Goal: Task Accomplishment & Management: Manage account settings

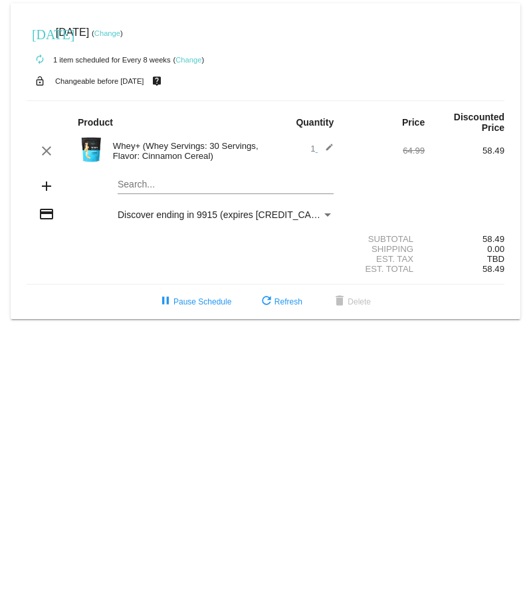
click at [190, 61] on link "Change" at bounding box center [189, 60] width 26 height 8
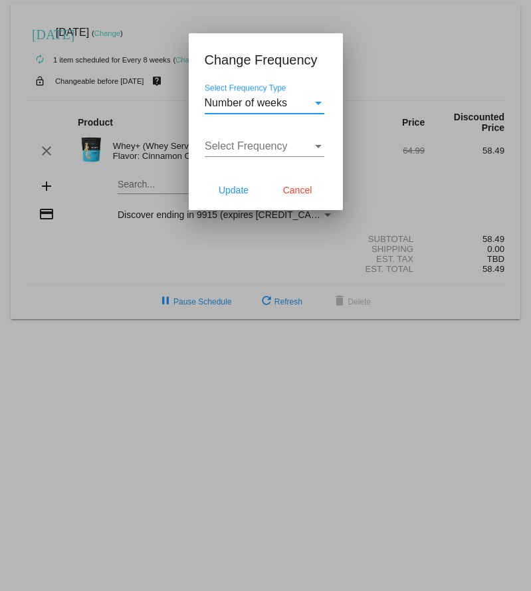
click at [278, 152] on div "Select Frequency Select Frequency" at bounding box center [265, 142] width 120 height 30
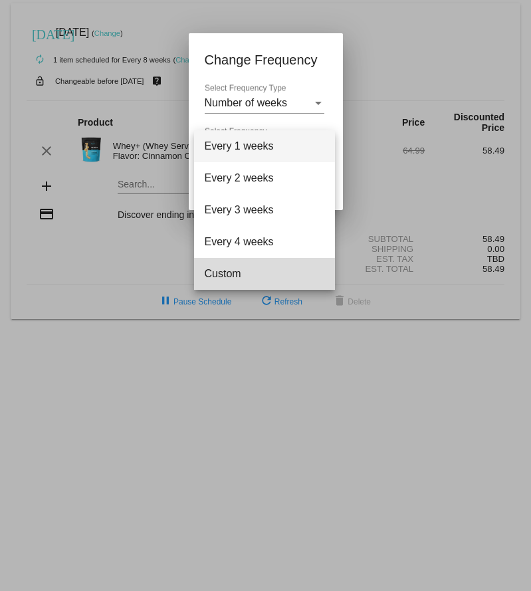
click at [268, 270] on span "Custom" at bounding box center [265, 274] width 120 height 32
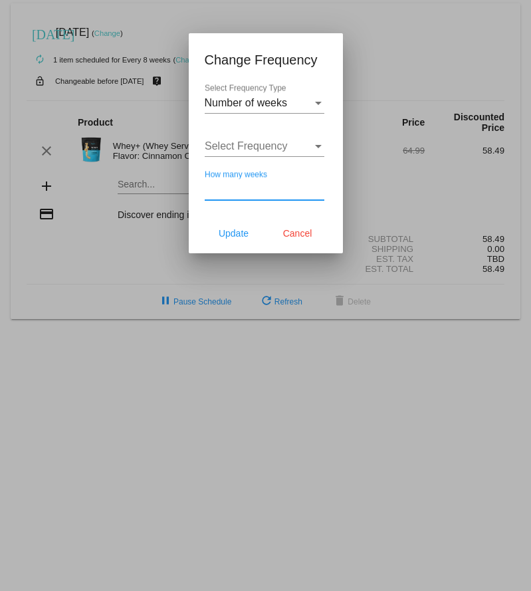
click at [261, 187] on input "How many weeks" at bounding box center [265, 190] width 120 height 12
type input "11"
click at [235, 225] on button "Update" at bounding box center [234, 233] width 59 height 24
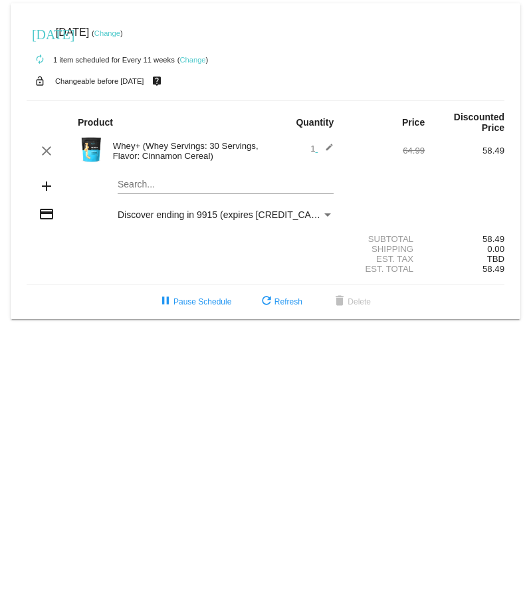
click at [120, 37] on link "Change" at bounding box center [107, 33] width 26 height 8
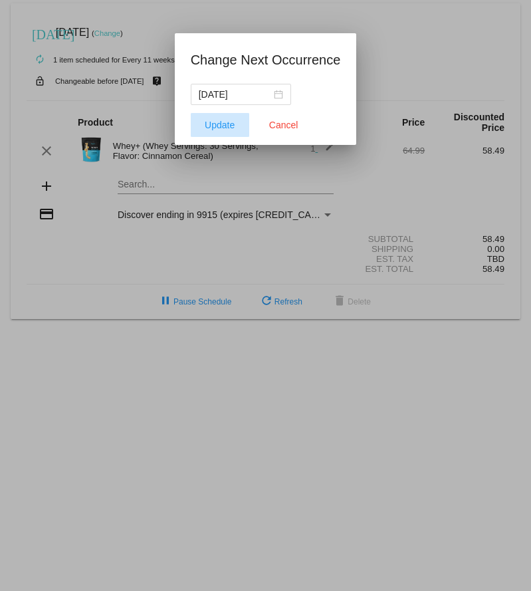
click at [225, 119] on button "Update" at bounding box center [220, 125] width 59 height 24
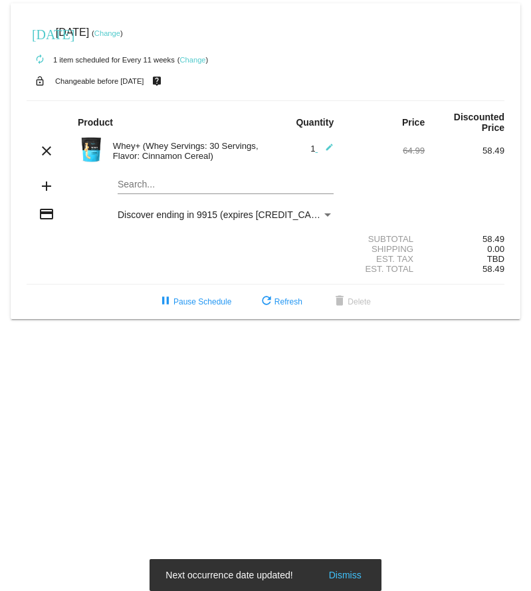
click at [120, 34] on link "Change" at bounding box center [107, 33] width 26 height 8
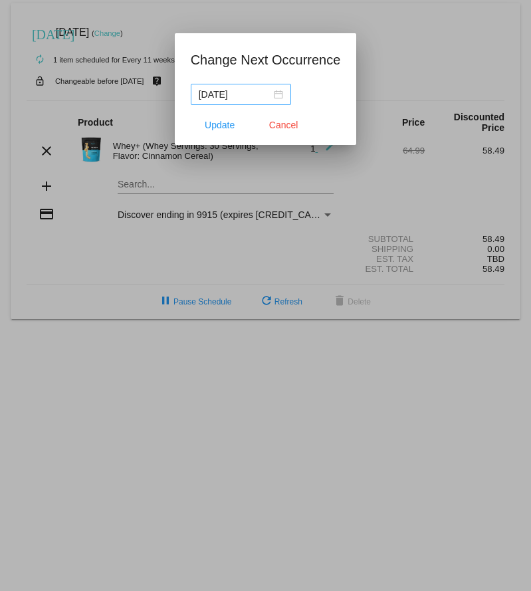
click at [280, 98] on div "[DATE]" at bounding box center [241, 94] width 84 height 15
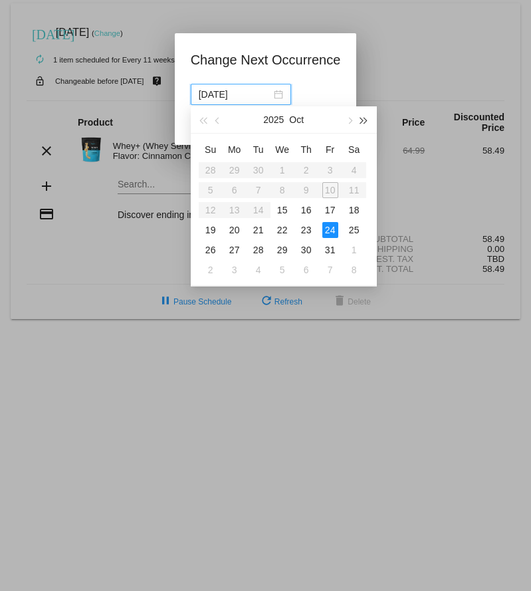
click at [364, 125] on button "button" at bounding box center [363, 119] width 15 height 27
click at [306, 234] on div "22" at bounding box center [307, 230] width 16 height 16
type input "[DATE]"
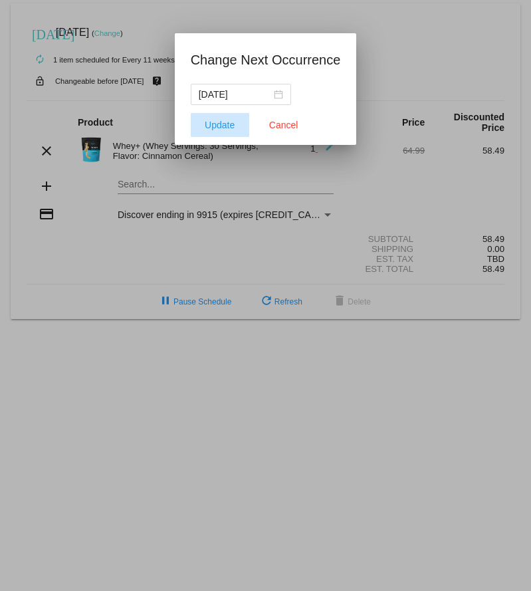
click at [226, 118] on button "Update" at bounding box center [220, 125] width 59 height 24
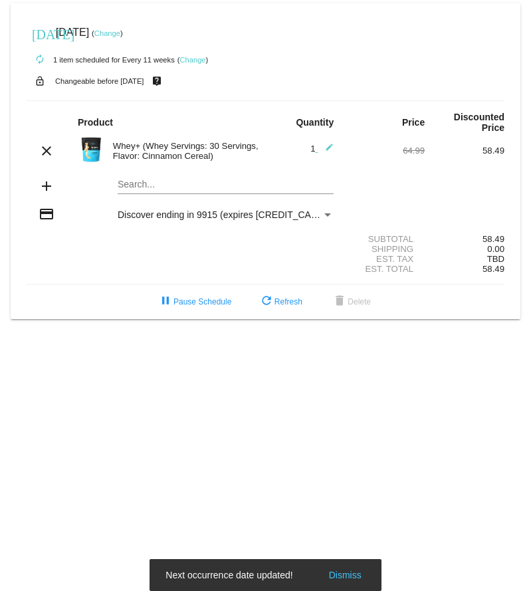
click at [120, 35] on link "Change" at bounding box center [107, 33] width 26 height 8
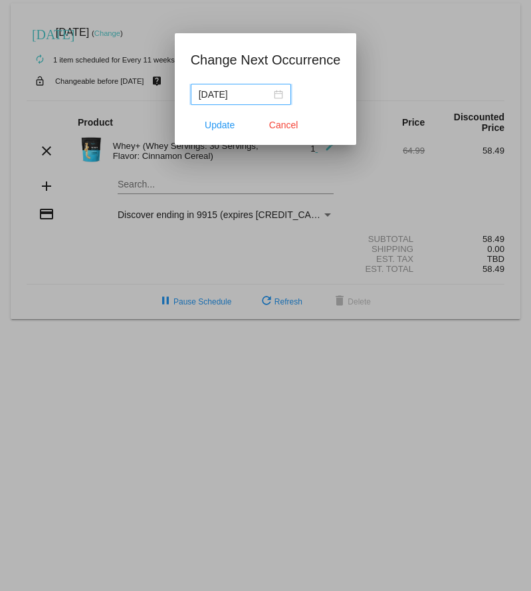
click at [281, 96] on div "[DATE]" at bounding box center [241, 94] width 84 height 15
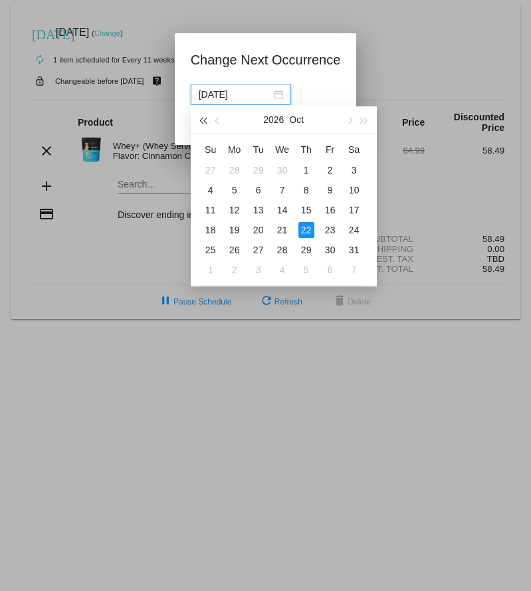
click at [204, 120] on span "button" at bounding box center [203, 121] width 7 height 7
click at [351, 118] on button "button" at bounding box center [349, 119] width 15 height 27
click at [308, 249] on div "27" at bounding box center [307, 250] width 16 height 16
type input "[DATE]"
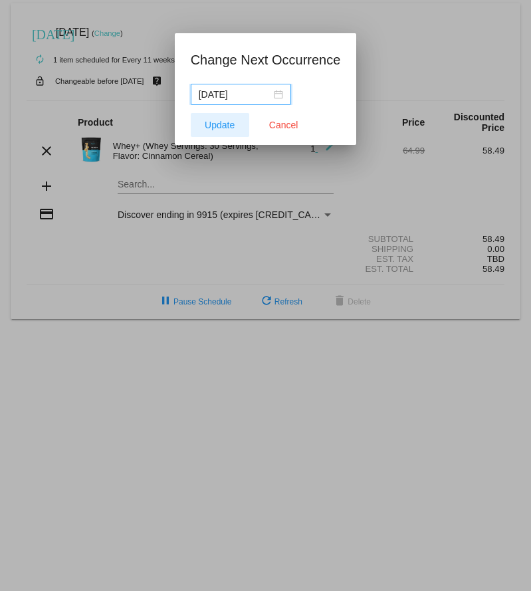
click at [225, 120] on span "Update" at bounding box center [220, 125] width 30 height 11
